Goal: Task Accomplishment & Management: Use online tool/utility

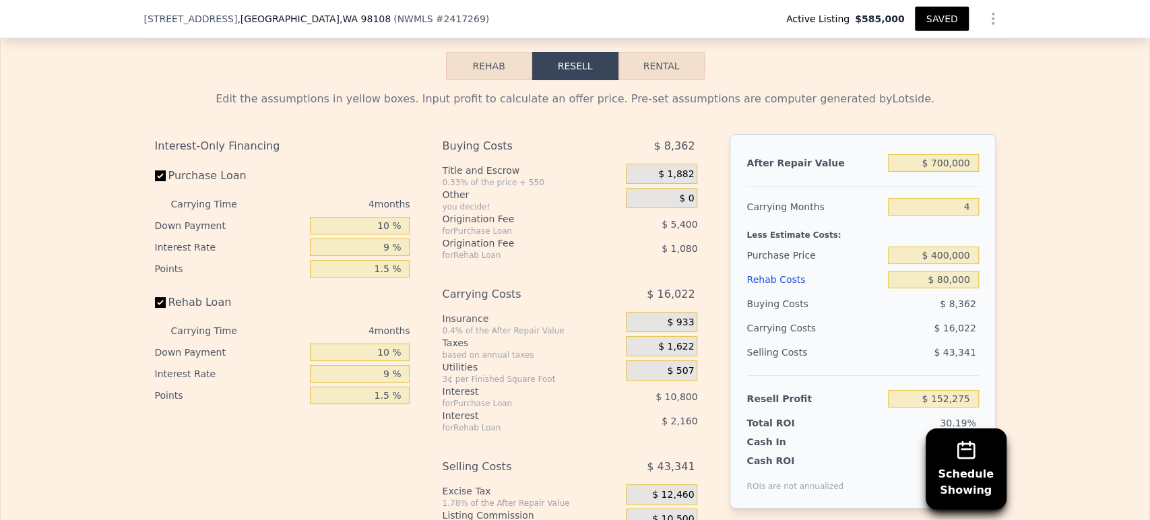
scroll to position [2389, 0]
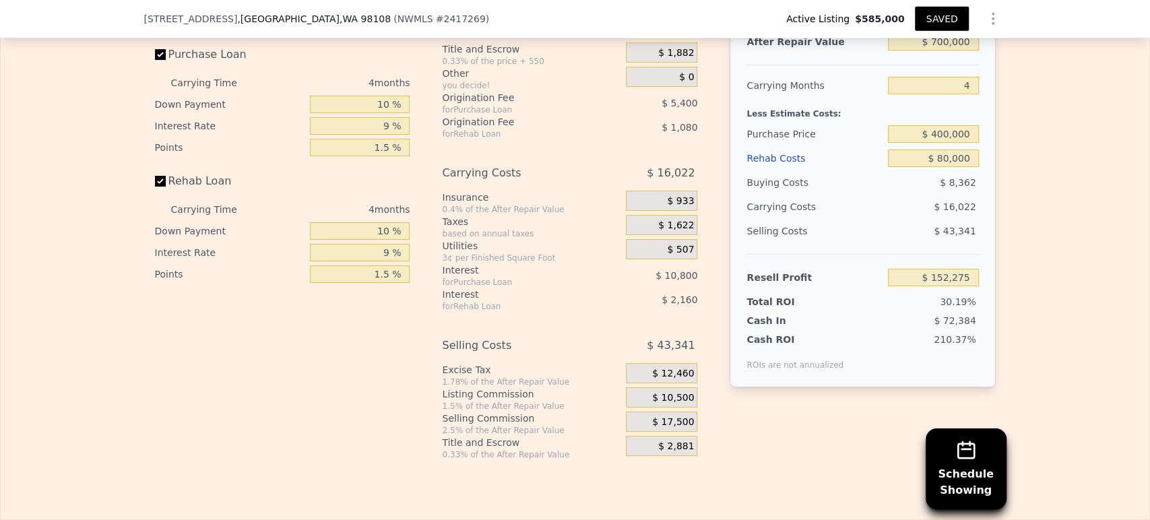
click at [658, 399] on span "$ 10,500" at bounding box center [673, 398] width 42 height 12
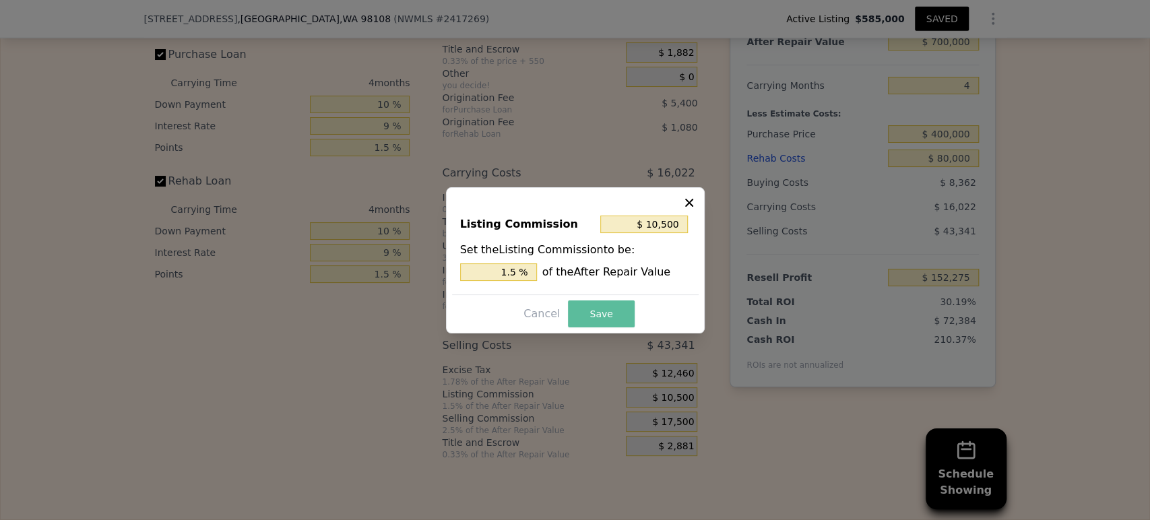
click at [589, 311] on button "Save" at bounding box center [601, 313] width 66 height 27
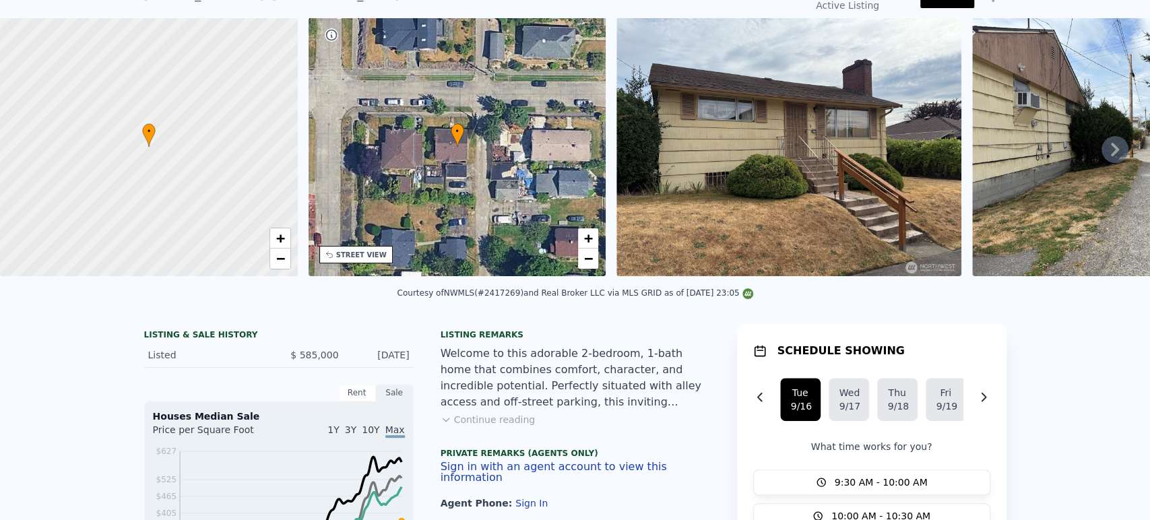
scroll to position [0, 0]
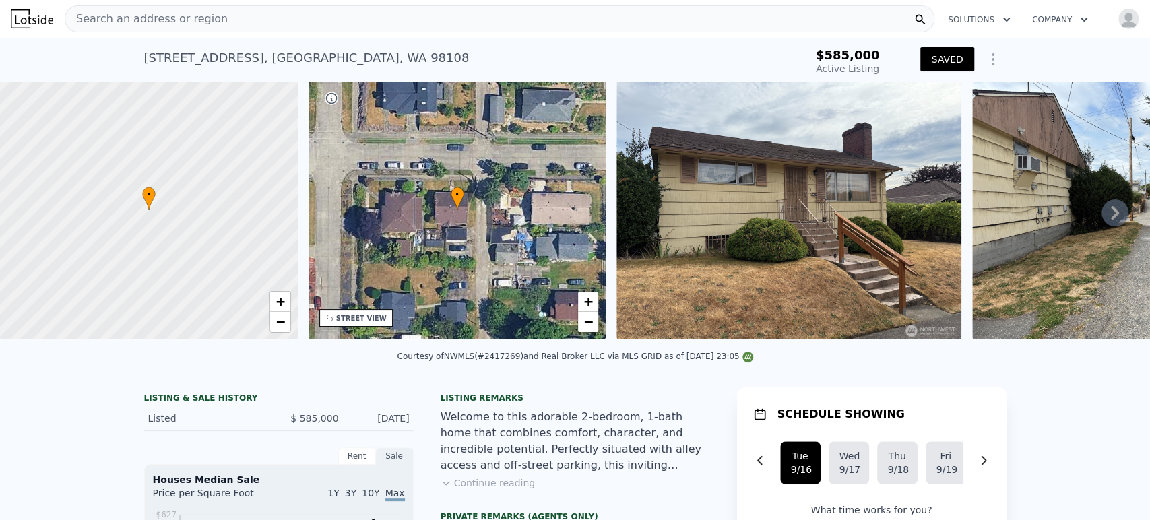
click at [426, 15] on div "Search an address or region" at bounding box center [499, 18] width 869 height 27
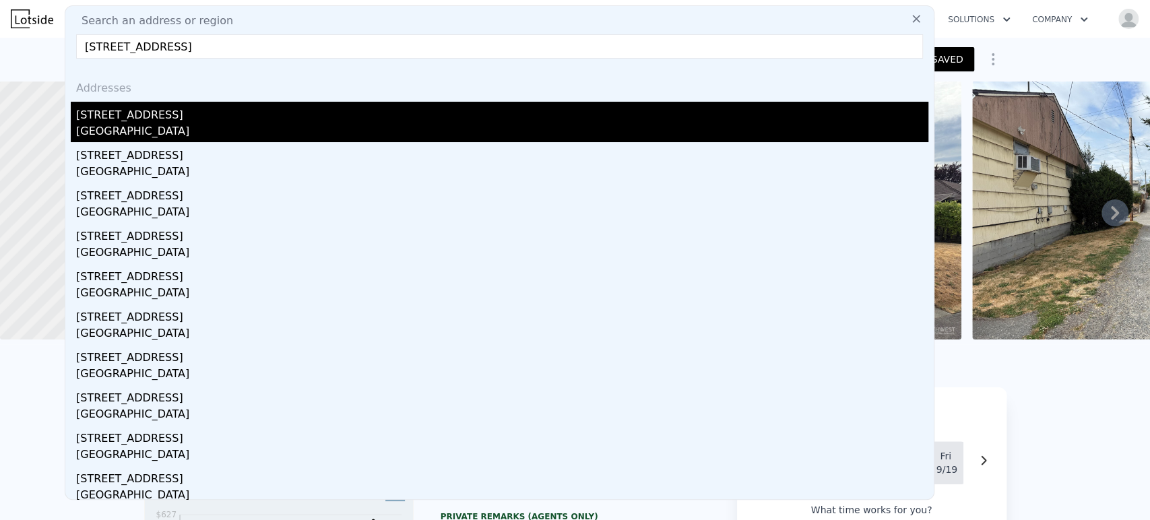
type input "[STREET_ADDRESS]"
click at [206, 131] on div "[GEOGRAPHIC_DATA]" at bounding box center [502, 132] width 852 height 19
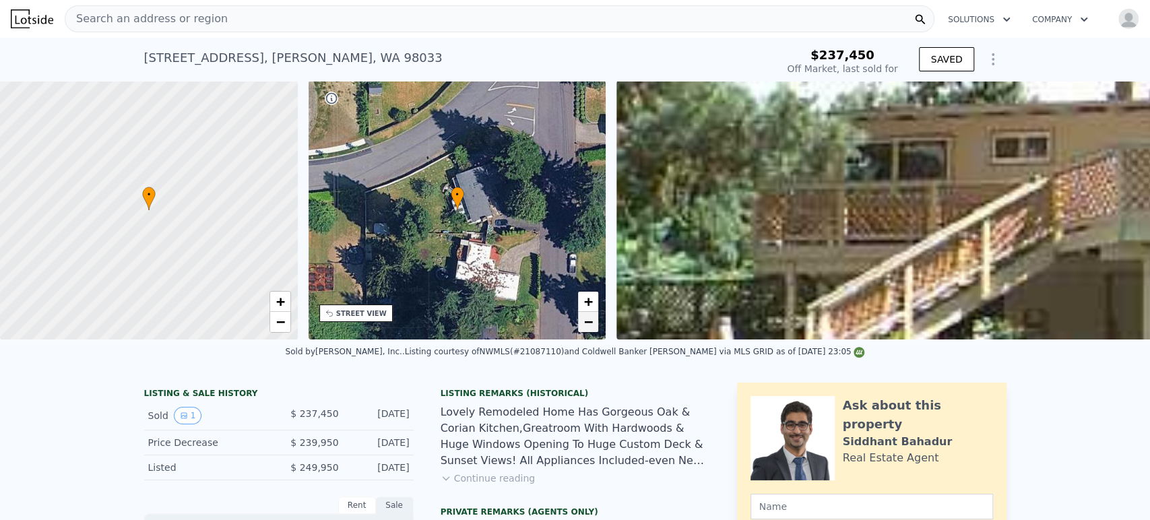
click at [591, 327] on span "−" at bounding box center [588, 321] width 9 height 17
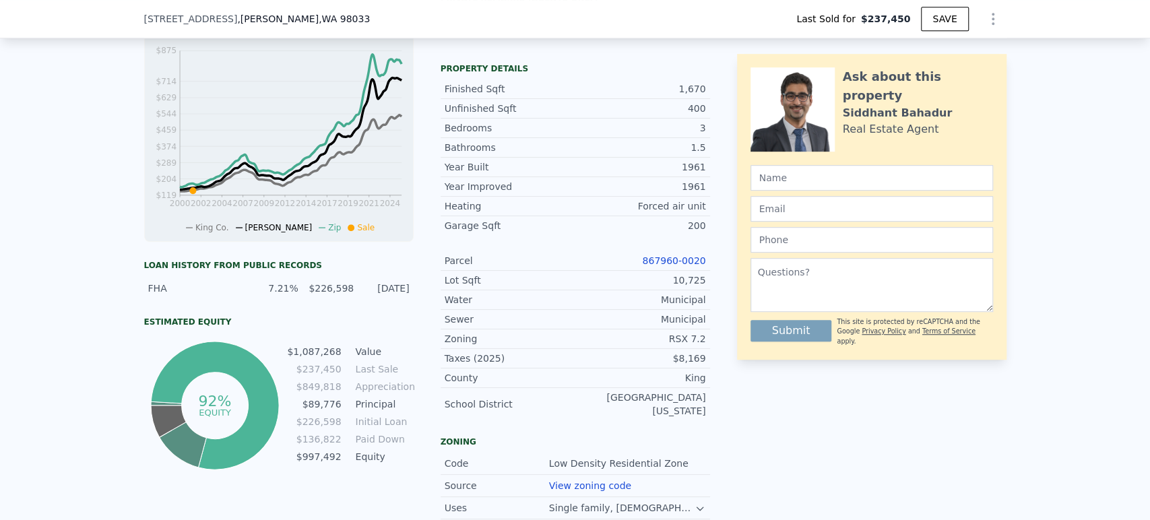
scroll to position [893, 0]
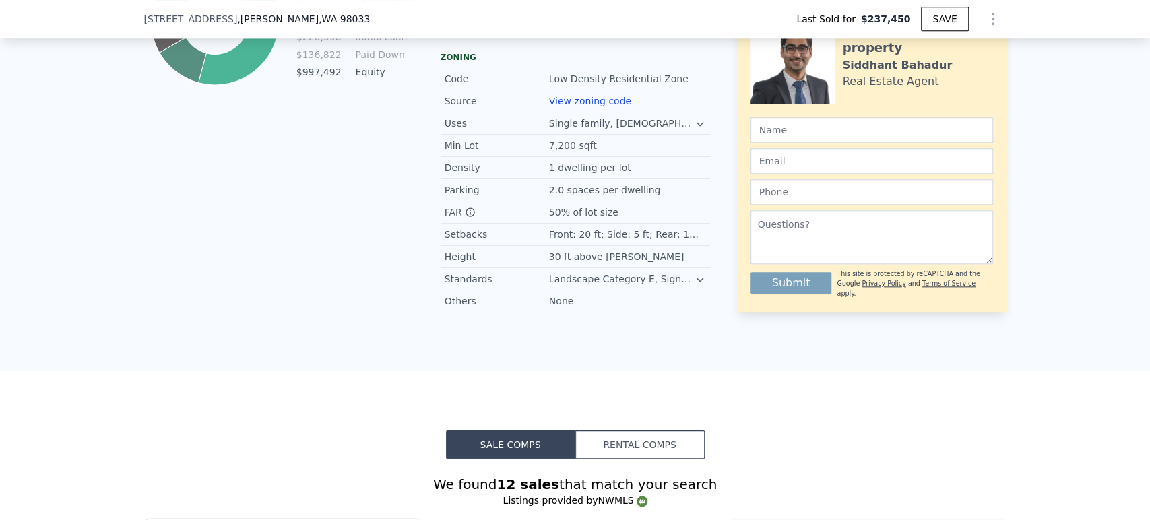
type input "$ 1,345,000"
type input "$ 985,189"
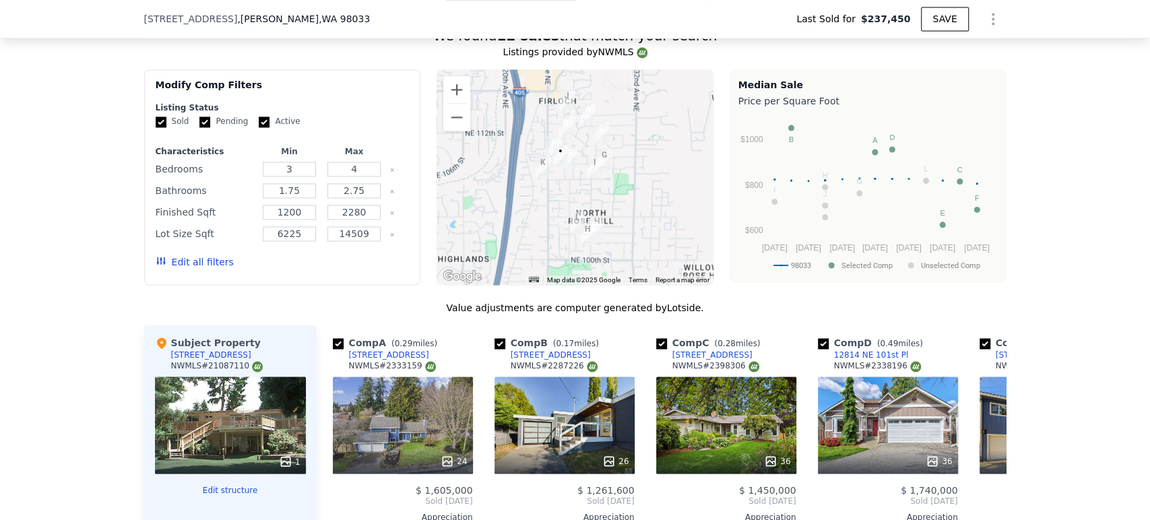
scroll to position [1641, 0]
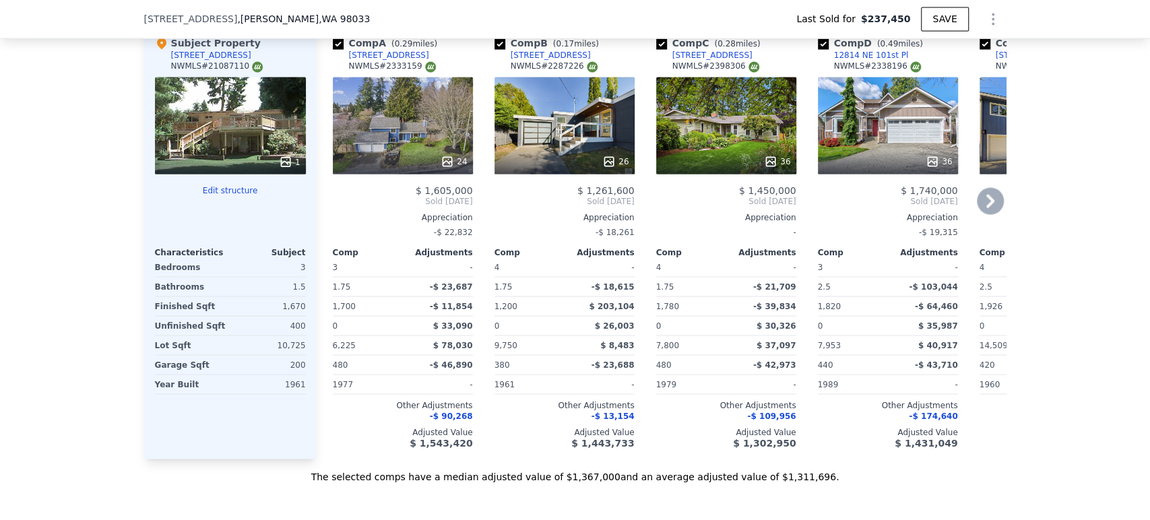
click at [986, 194] on icon at bounding box center [990, 200] width 8 height 13
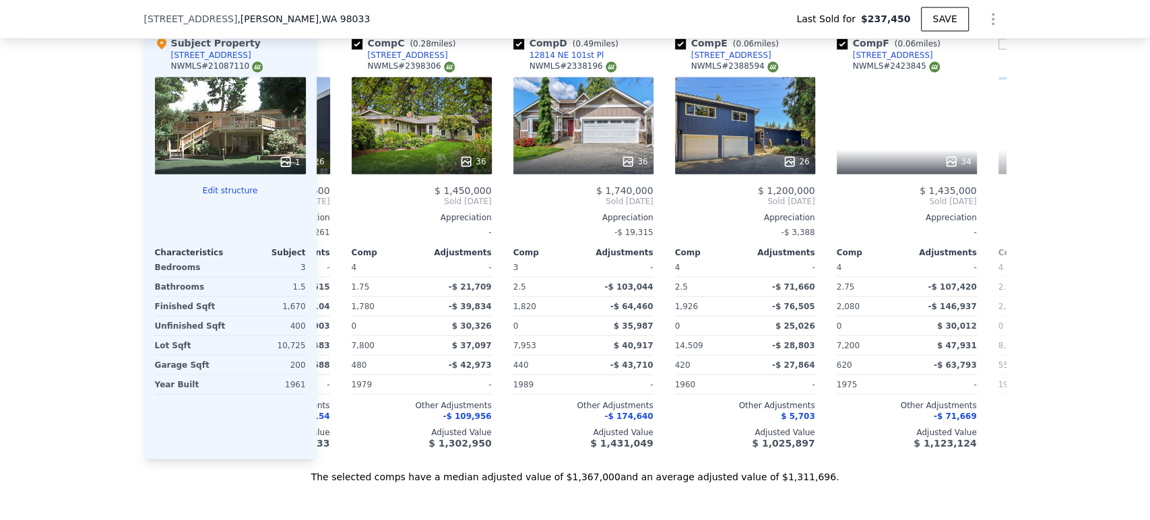
scroll to position [0, 323]
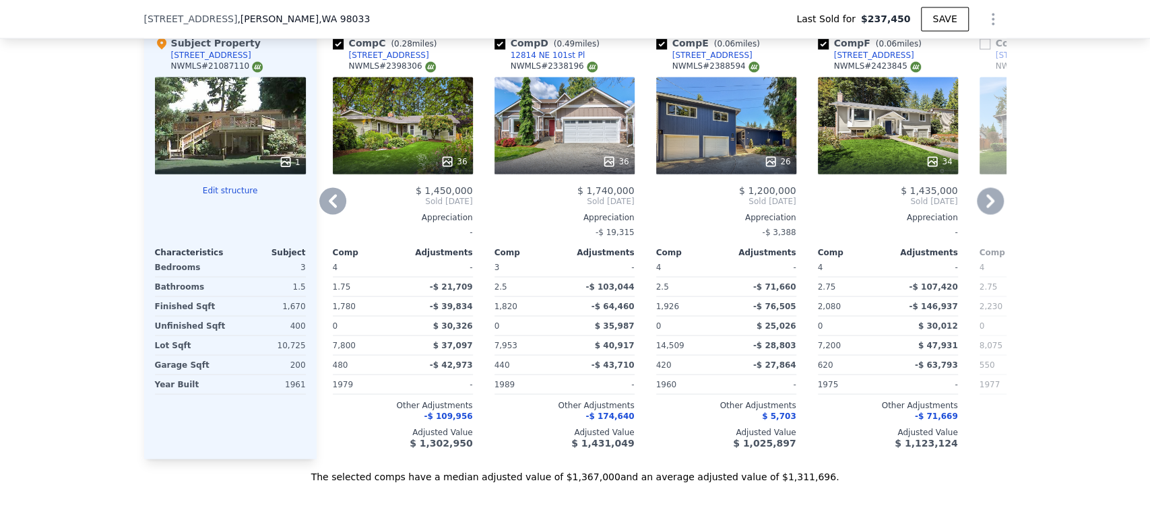
click at [986, 194] on icon at bounding box center [990, 200] width 8 height 13
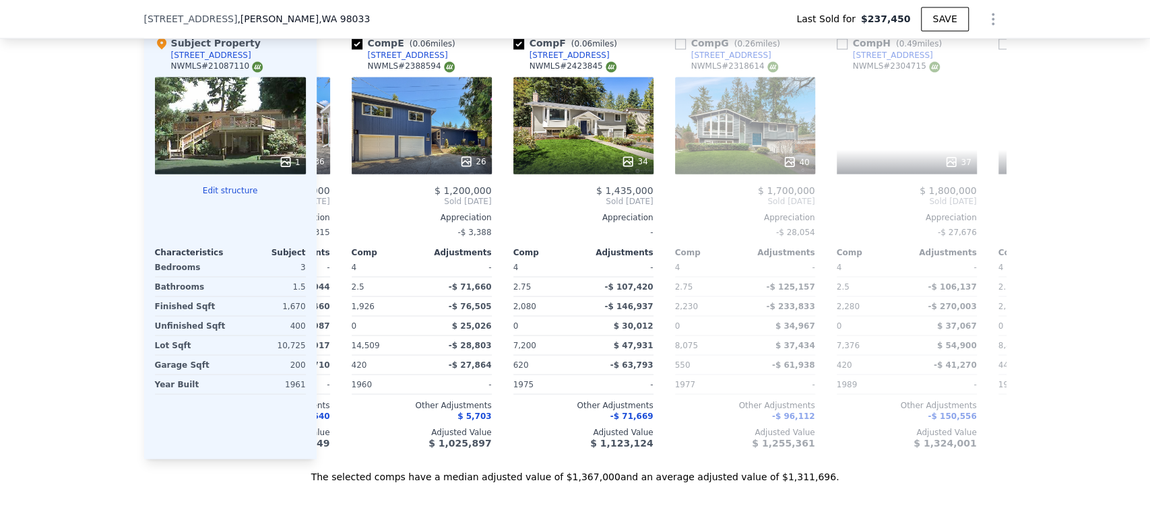
scroll to position [0, 646]
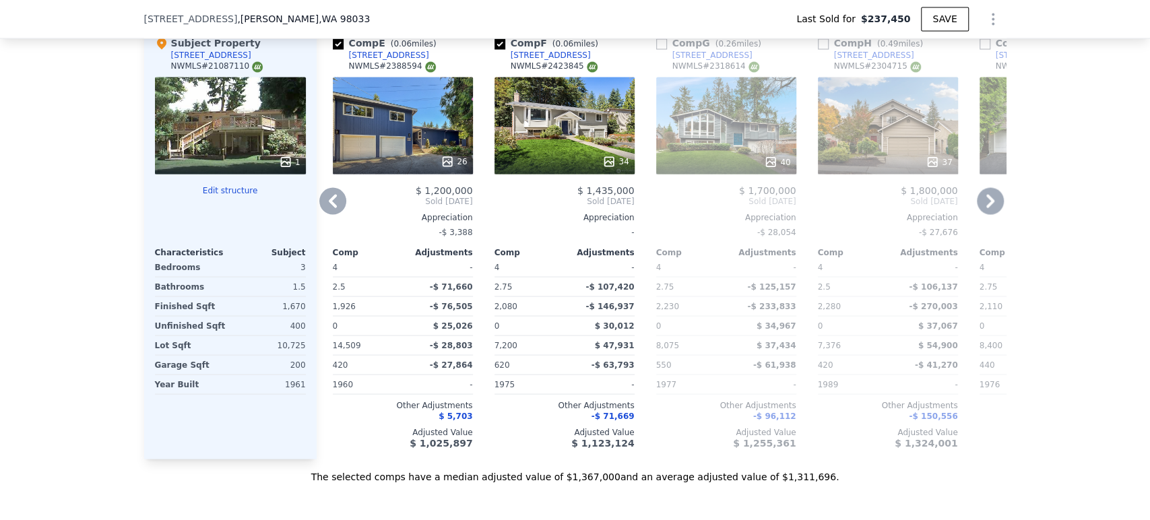
click at [986, 194] on icon at bounding box center [990, 200] width 8 height 13
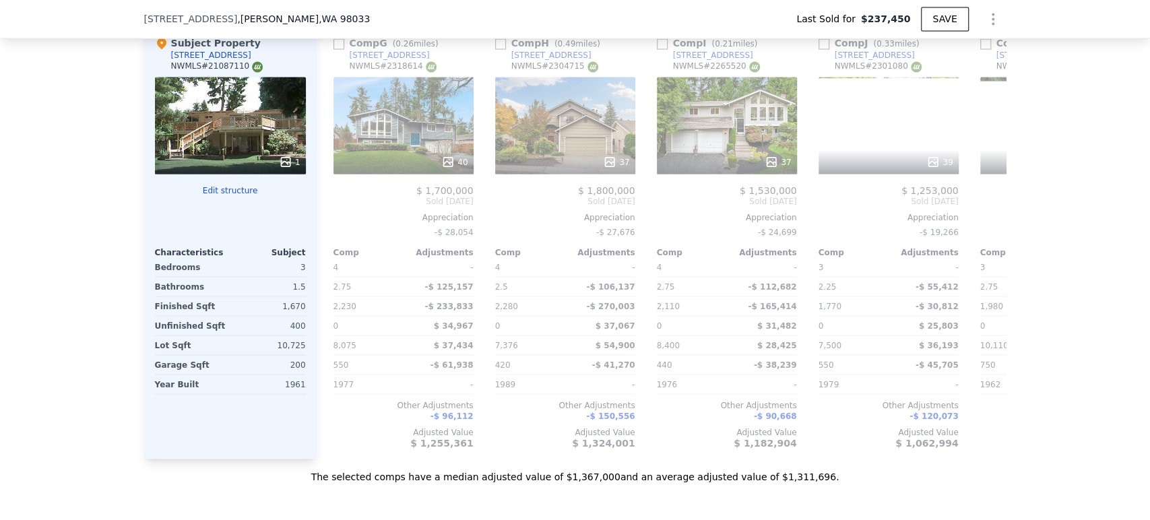
scroll to position [0, 970]
